Goal: Task Accomplishment & Management: Manage account settings

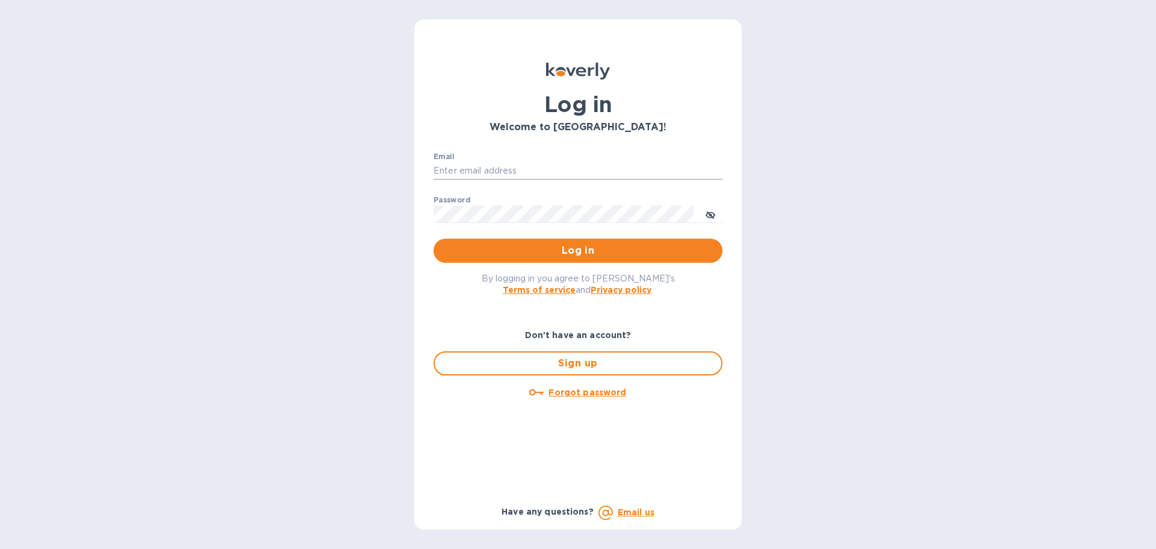
click at [591, 179] on input "Email" at bounding box center [578, 171] width 289 height 18
type input "schwartz@julian-sinclair.com"
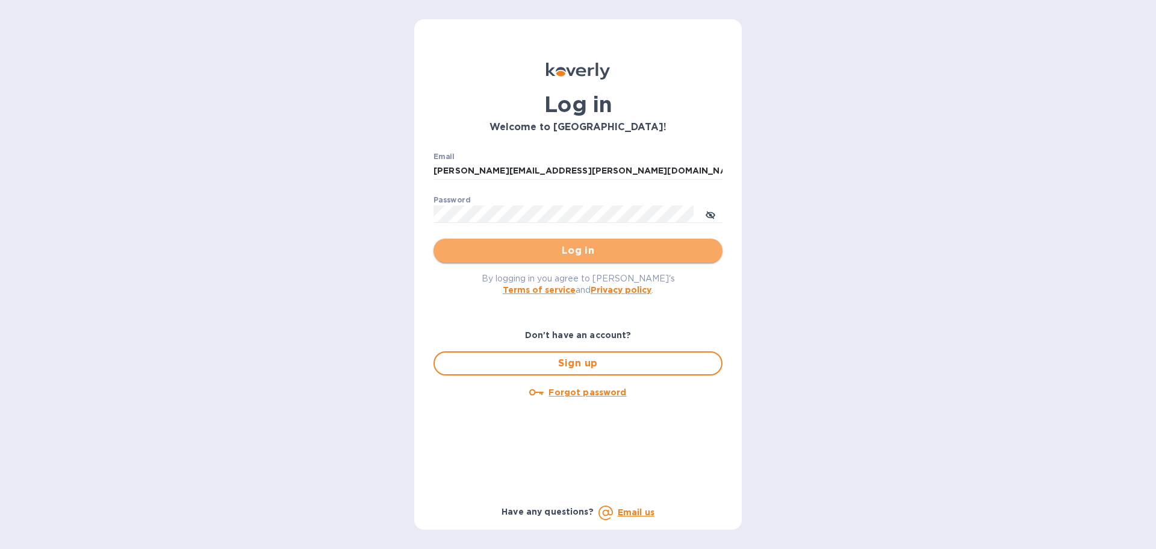
click at [597, 248] on span "Log in" at bounding box center [578, 250] width 270 height 14
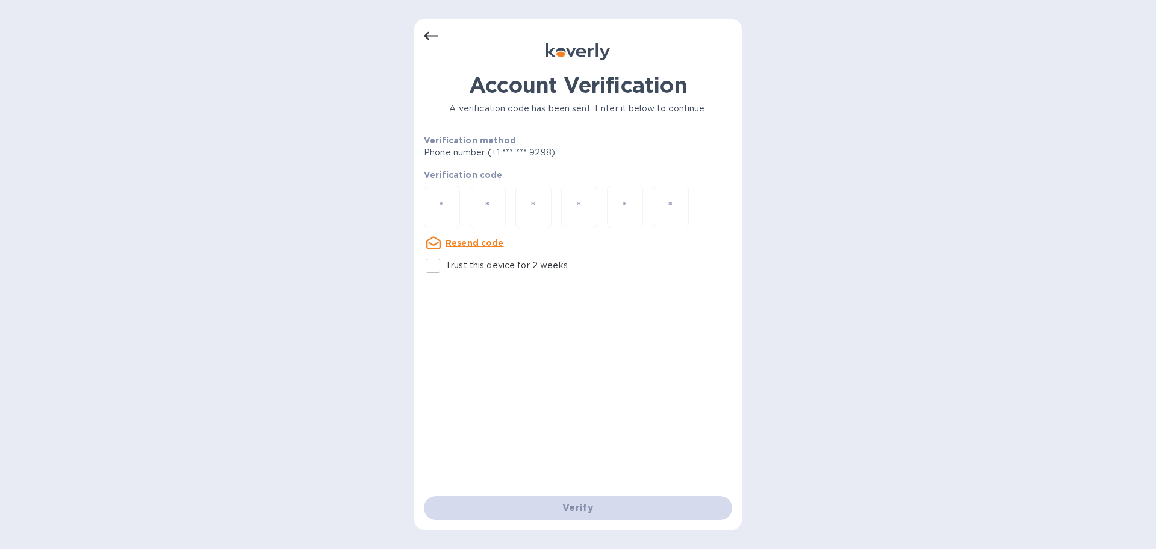
click at [437, 272] on input "Trust this device for 2 weeks" at bounding box center [432, 265] width 25 height 25
checkbox input "true"
click at [443, 213] on input "number" at bounding box center [442, 207] width 16 height 22
type input "7"
type input "6"
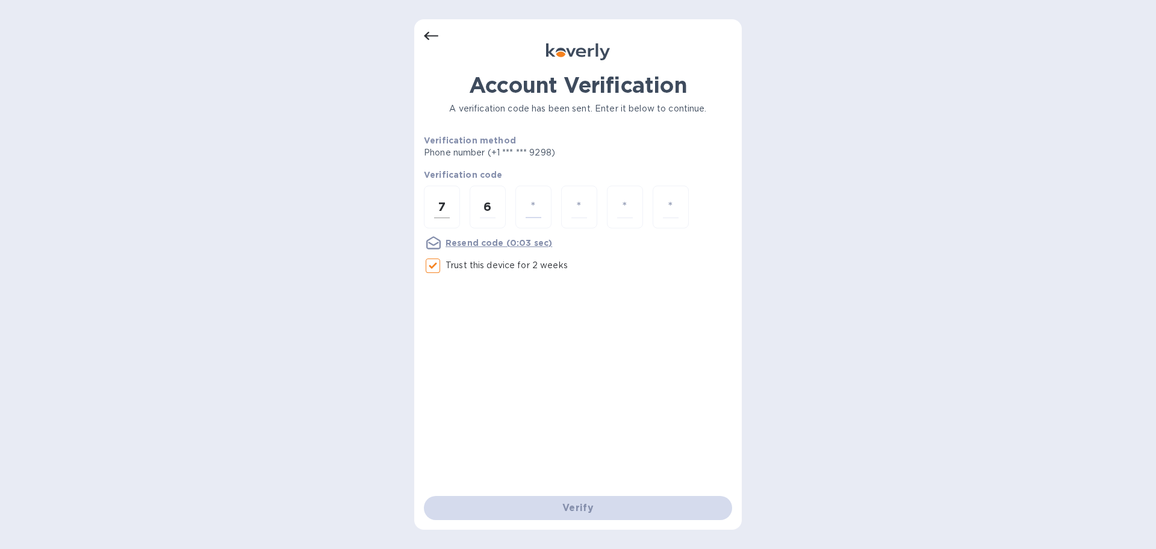
type input "4"
type input "5"
type input "6"
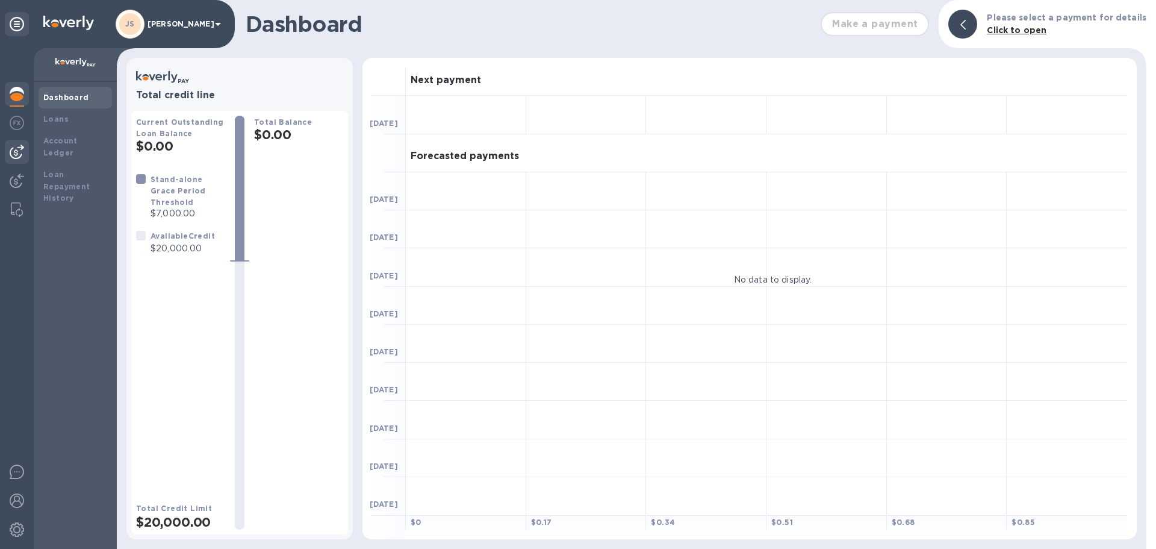
click at [22, 149] on img at bounding box center [17, 152] width 14 height 14
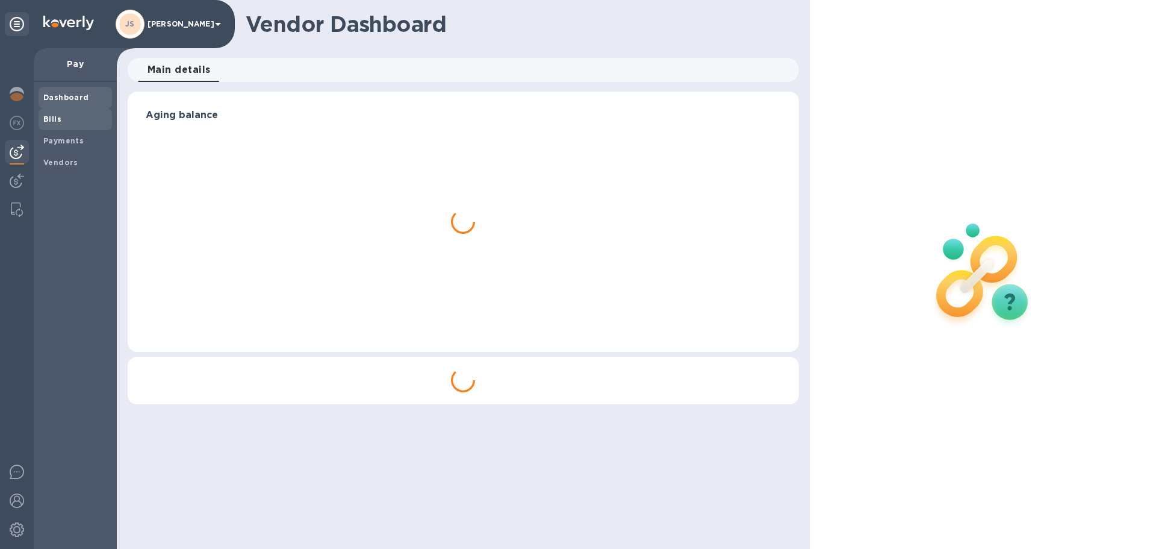
click at [67, 120] on span "Bills" at bounding box center [75, 119] width 64 height 12
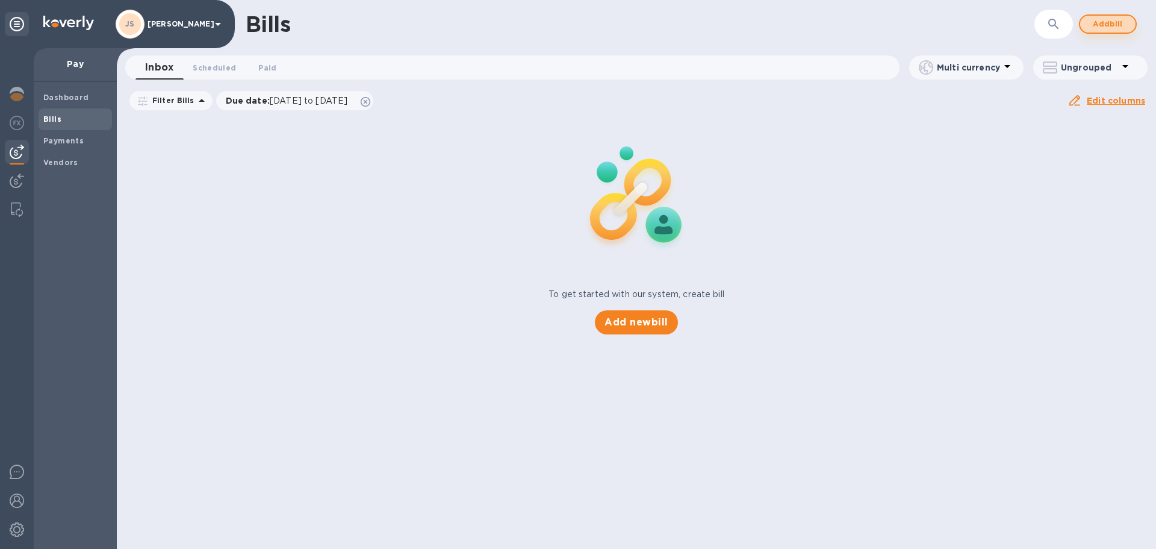
click at [1097, 22] on span "Add bill" at bounding box center [1108, 24] width 36 height 14
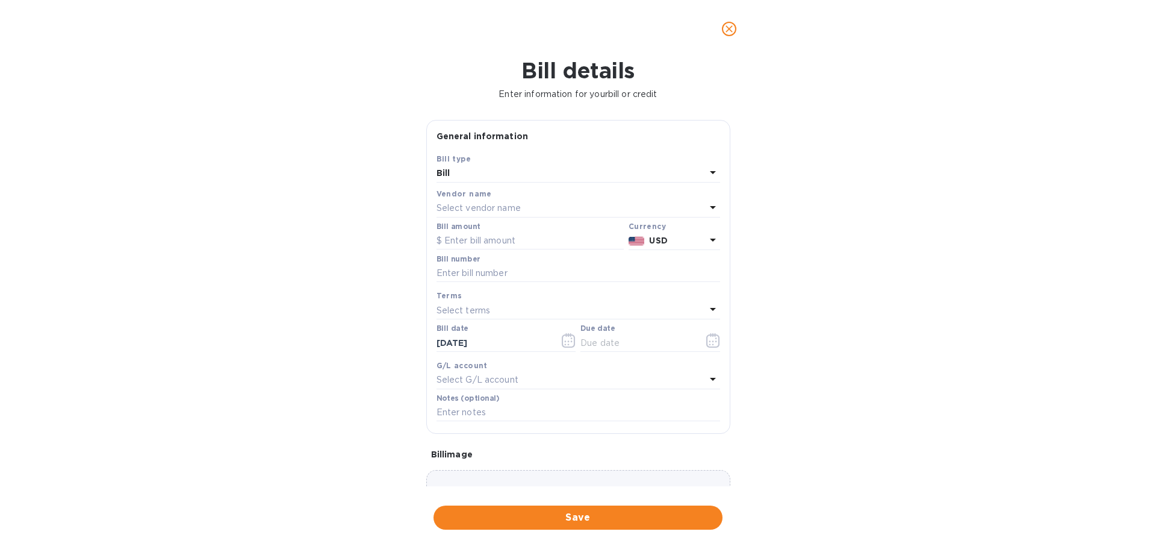
click at [503, 210] on p "Select vendor name" at bounding box center [479, 208] width 84 height 13
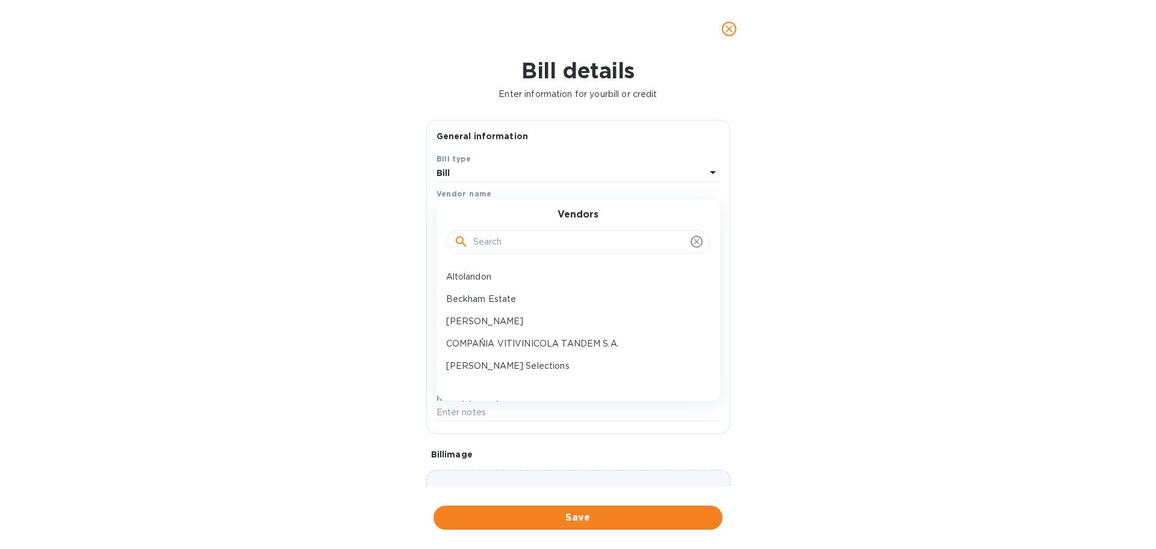
click at [502, 242] on input "text" at bounding box center [579, 242] width 213 height 18
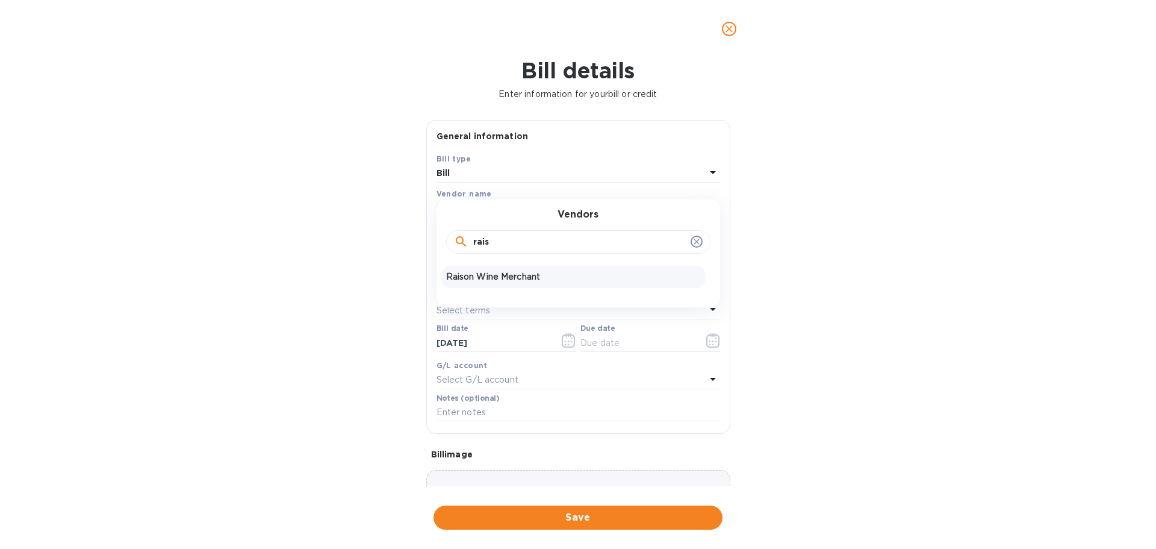
type input "rais"
click at [504, 275] on p "Raison Wine Merchant" at bounding box center [573, 276] width 255 height 13
click at [506, 237] on input "text" at bounding box center [530, 241] width 187 height 18
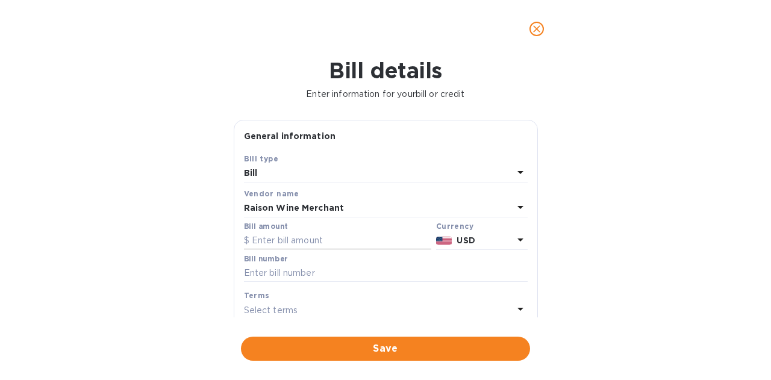
click at [310, 245] on input "text" at bounding box center [337, 241] width 187 height 18
paste input "1,847.98"
type input "1,847.98"
click at [312, 273] on input "text" at bounding box center [386, 273] width 284 height 18
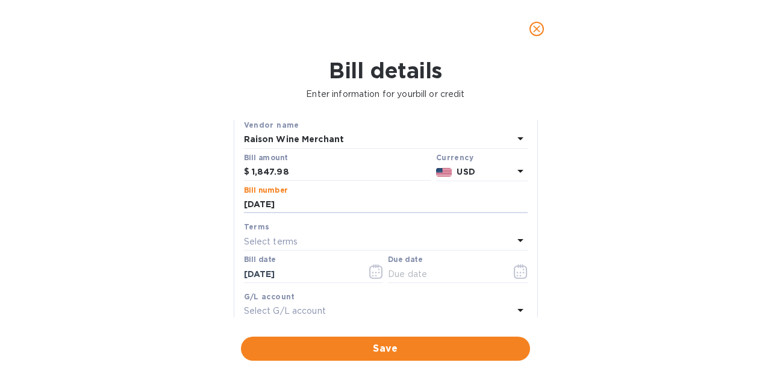
scroll to position [120, 0]
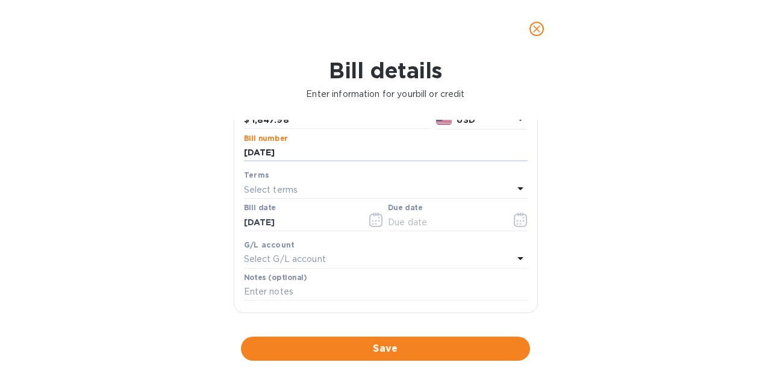
type input "[DATE]"
click at [508, 223] on button "button" at bounding box center [520, 219] width 28 height 29
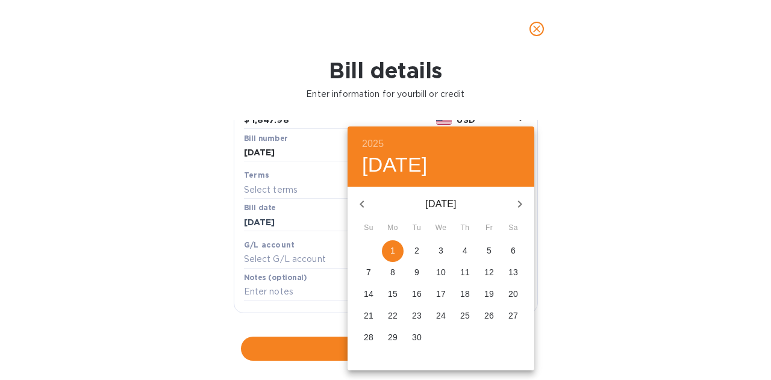
click at [399, 254] on span "1" at bounding box center [393, 251] width 22 height 12
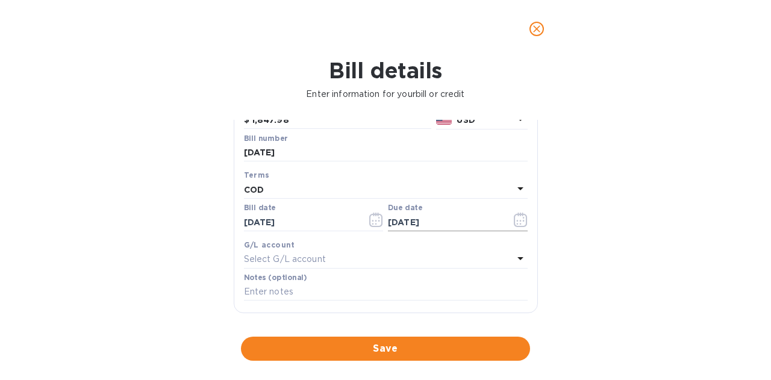
click at [514, 213] on icon "button" at bounding box center [521, 220] width 14 height 14
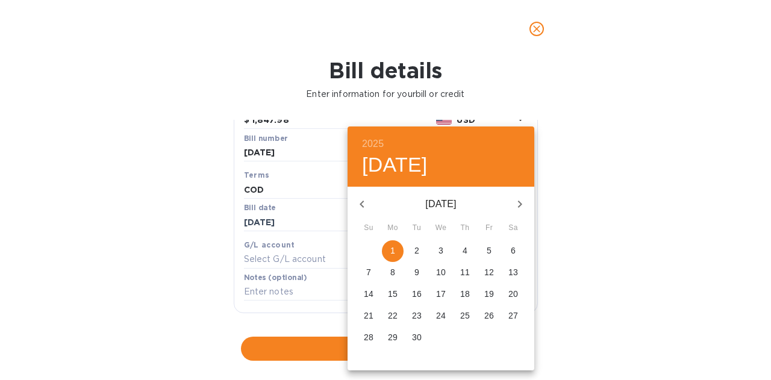
click at [414, 251] on span "2" at bounding box center [417, 251] width 22 height 12
type input "[DATE]"
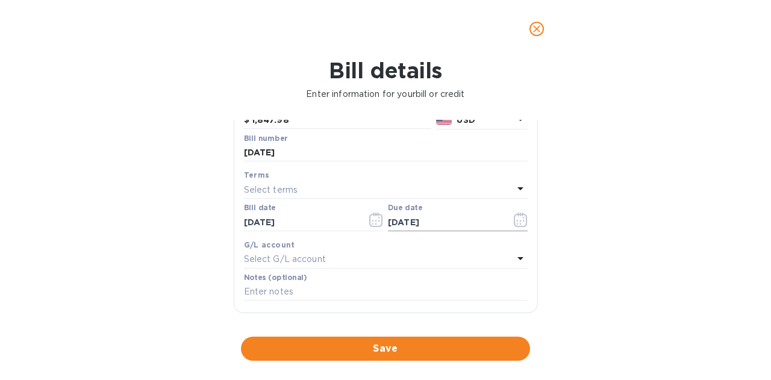
click at [519, 223] on icon "button" at bounding box center [520, 224] width 2 height 2
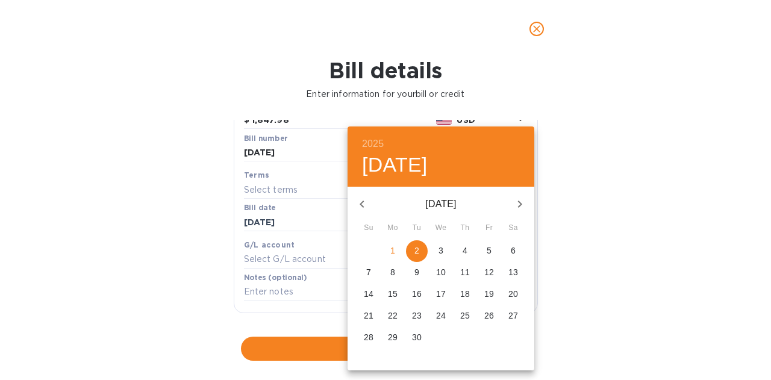
click at [422, 257] on span "2" at bounding box center [417, 251] width 22 height 12
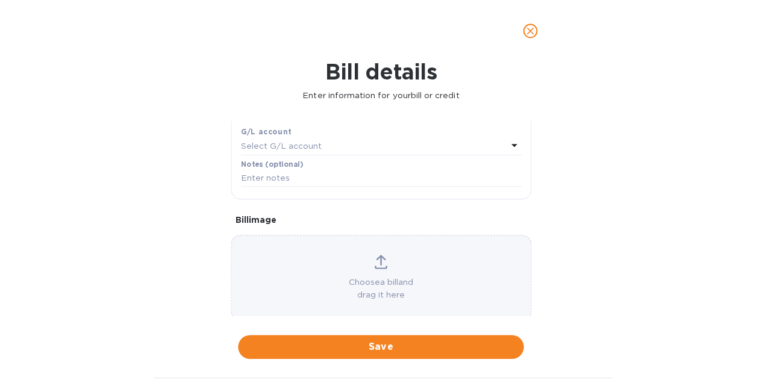
scroll to position [241, 0]
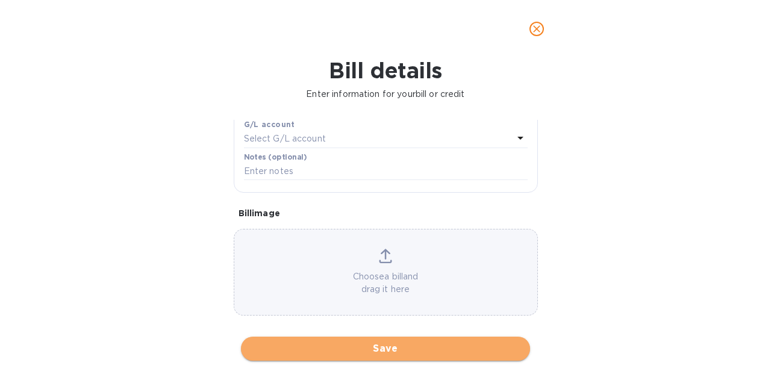
click at [397, 352] on span "Save" at bounding box center [386, 348] width 270 height 14
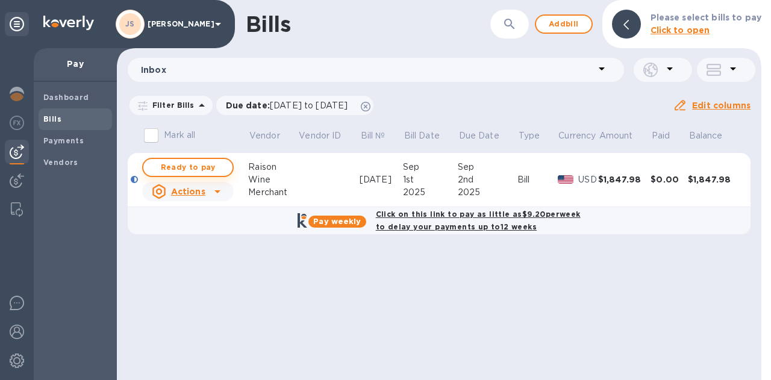
click at [219, 171] on span "Ready to pay" at bounding box center [188, 167] width 70 height 14
checkbox input "true"
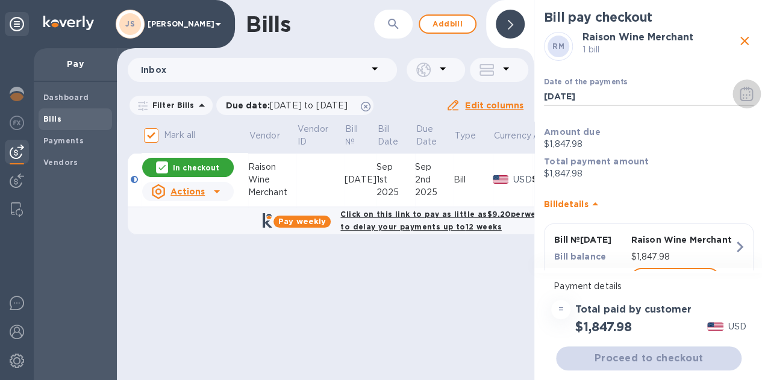
click at [740, 95] on icon "button" at bounding box center [746, 94] width 13 height 14
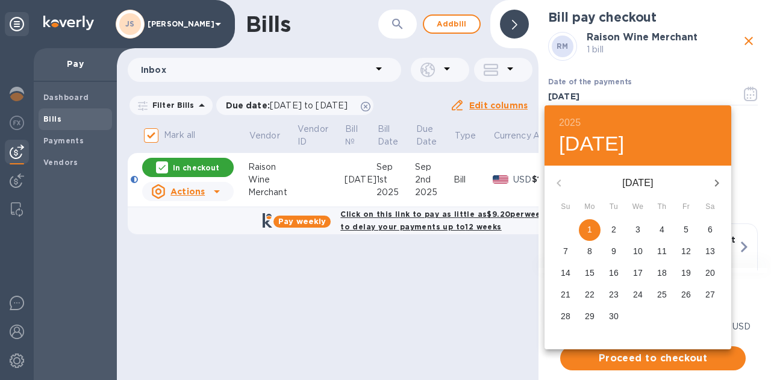
click at [614, 231] on p "2" at bounding box center [613, 229] width 5 height 12
type input "[DATE]"
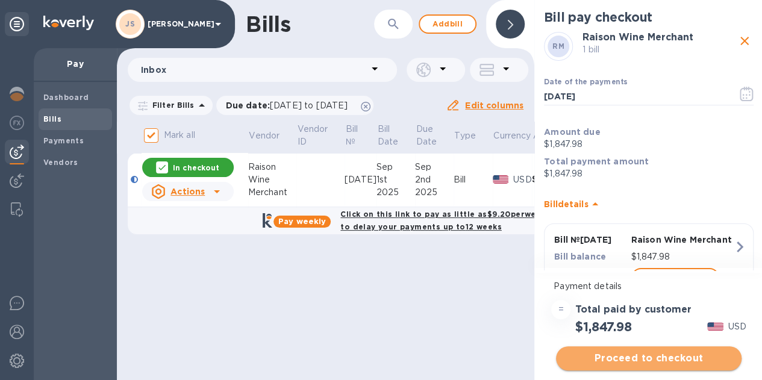
click at [660, 357] on span "Proceed to checkout" at bounding box center [649, 358] width 166 height 14
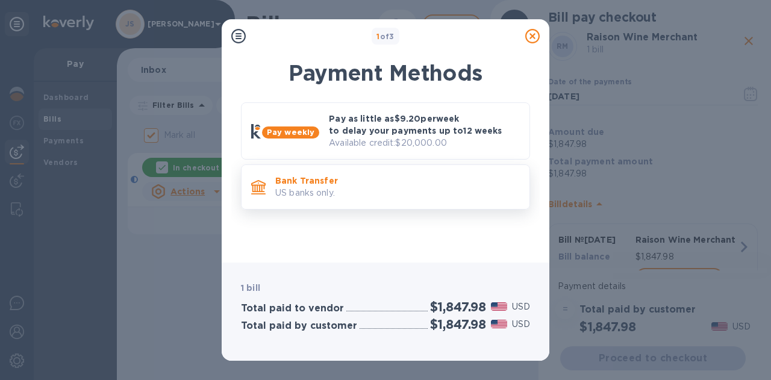
click at [341, 185] on p "Bank Transfer" at bounding box center [397, 181] width 245 height 12
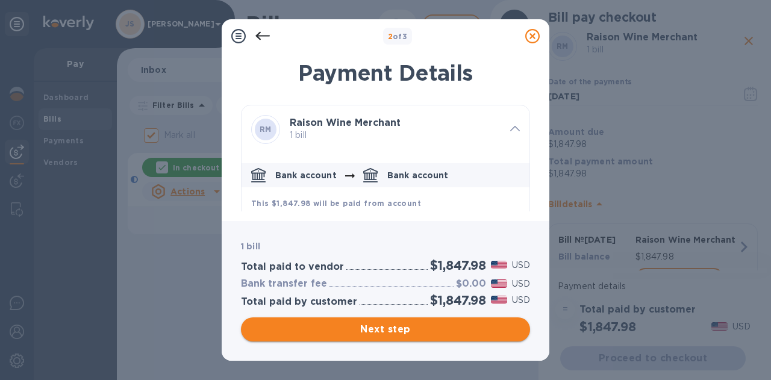
click at [488, 332] on span "Next step" at bounding box center [386, 329] width 270 height 14
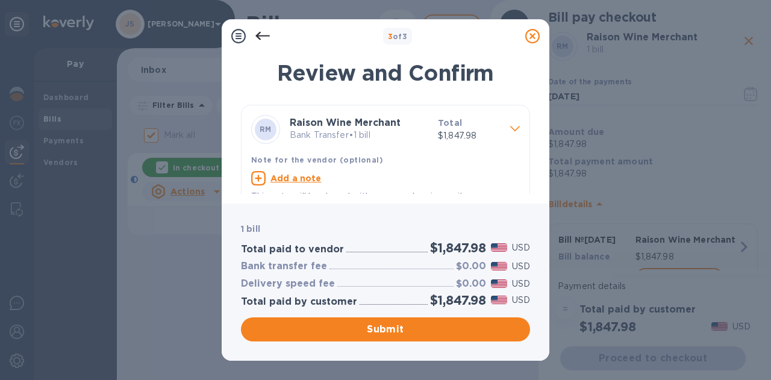
click at [287, 179] on u "Add a note" at bounding box center [295, 178] width 51 height 10
click at [291, 178] on textarea at bounding box center [375, 180] width 249 height 10
click at [292, 179] on textarea at bounding box center [375, 180] width 249 height 10
type textarea "[DATE]"
drag, startPoint x: 431, startPoint y: 242, endPoint x: 483, endPoint y: 254, distance: 53.0
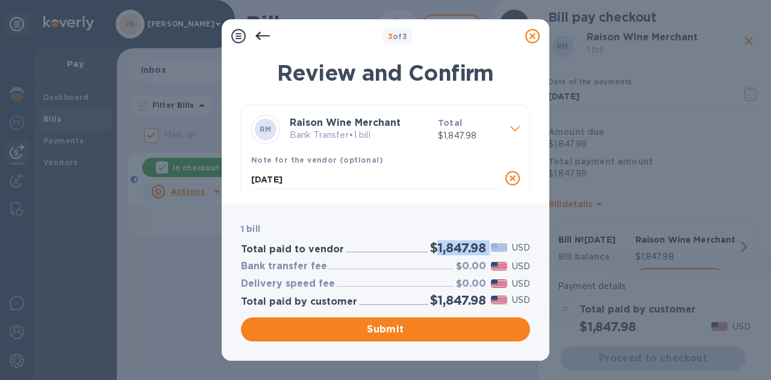
click at [489, 245] on div "$1,847.98 USD" at bounding box center [480, 248] width 105 height 20
copy h2 "1,847.98"
click at [410, 331] on span "Submit" at bounding box center [386, 329] width 270 height 14
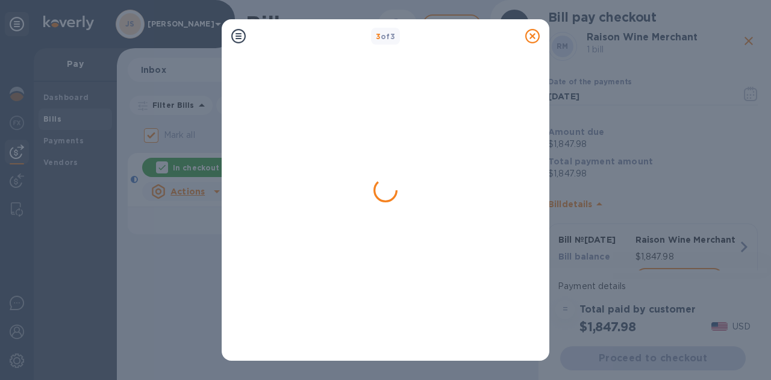
checkbox input "false"
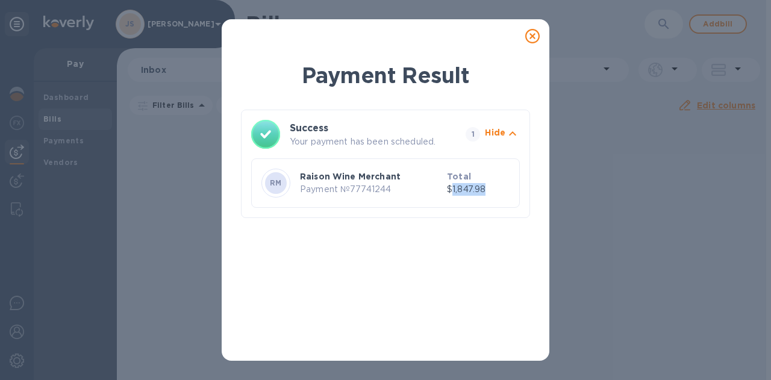
drag, startPoint x: 495, startPoint y: 189, endPoint x: 455, endPoint y: 191, distance: 39.8
click at [455, 191] on p "$1,847.98" at bounding box center [478, 189] width 63 height 13
copy p "1,847.98"
click at [529, 34] on icon at bounding box center [532, 36] width 14 height 14
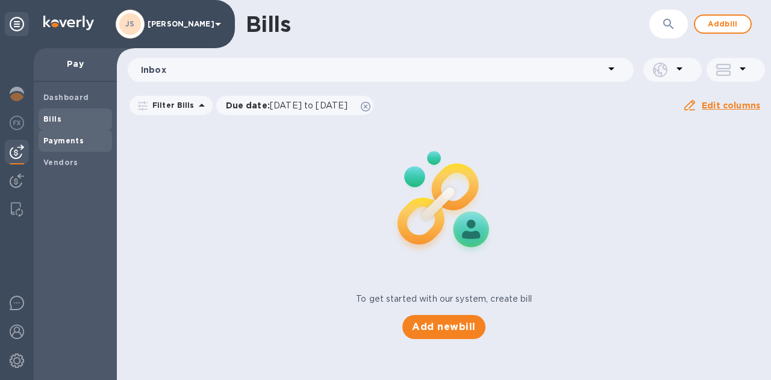
click at [61, 146] on span "Payments" at bounding box center [63, 141] width 40 height 12
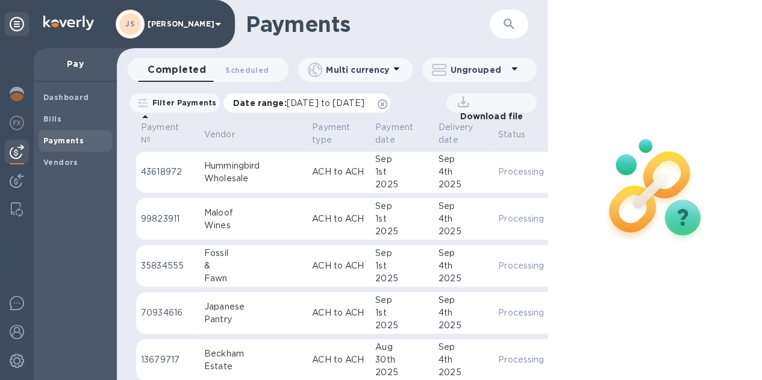
click at [361, 99] on span "[DATE] to [DATE]" at bounding box center [326, 103] width 78 height 10
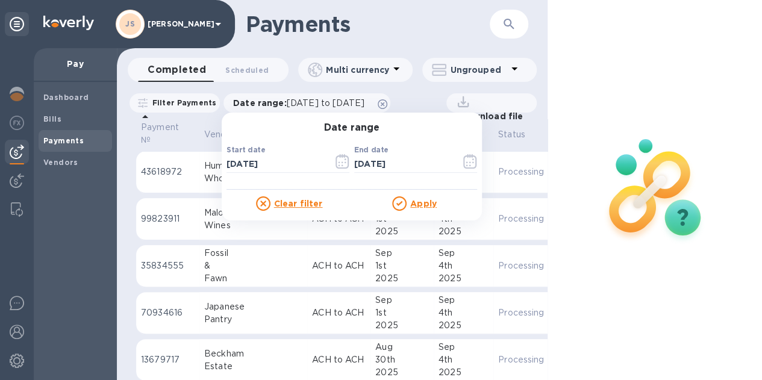
click at [234, 84] on div "Completed 0 Scheduled 0 Multi currency Ungrouped" at bounding box center [332, 72] width 431 height 29
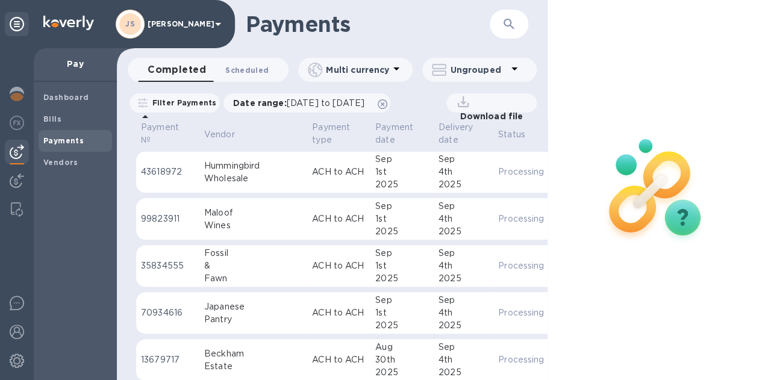
click at [238, 73] on span "Scheduled 0" at bounding box center [246, 70] width 43 height 13
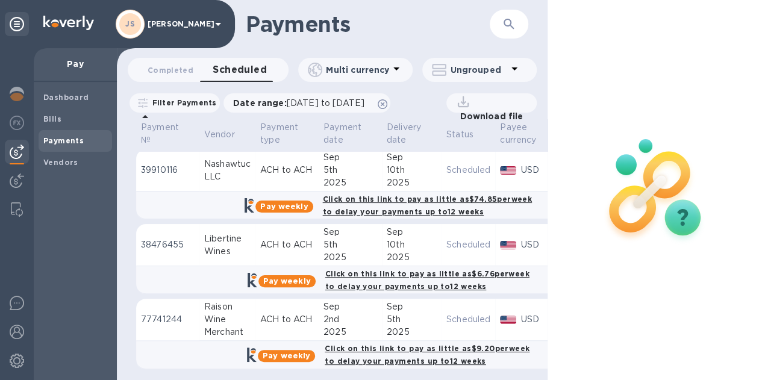
scroll to position [8, 0]
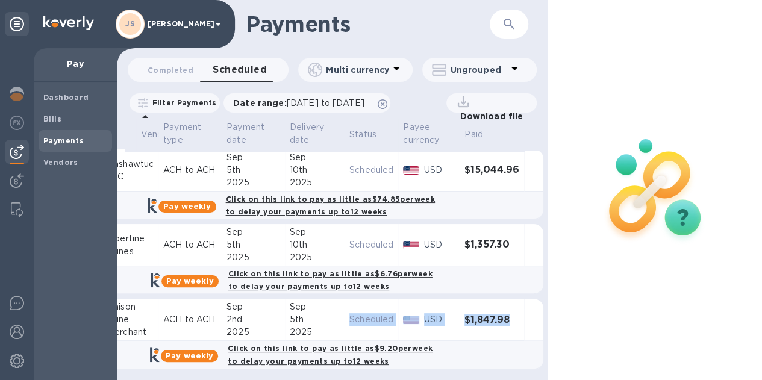
drag, startPoint x: 444, startPoint y: 316, endPoint x: 514, endPoint y: 316, distance: 70.5
click at [514, 316] on tr "77741244 Raison Wine Merchant ACH to ACH [DATE] [DATE] Scheduled USD $1,847.98" at bounding box center [291, 320] width 504 height 42
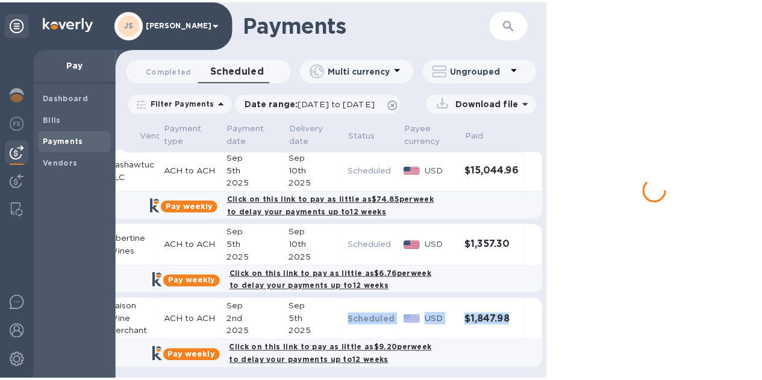
scroll to position [8, 98]
